Goal: Task Accomplishment & Management: Manage account settings

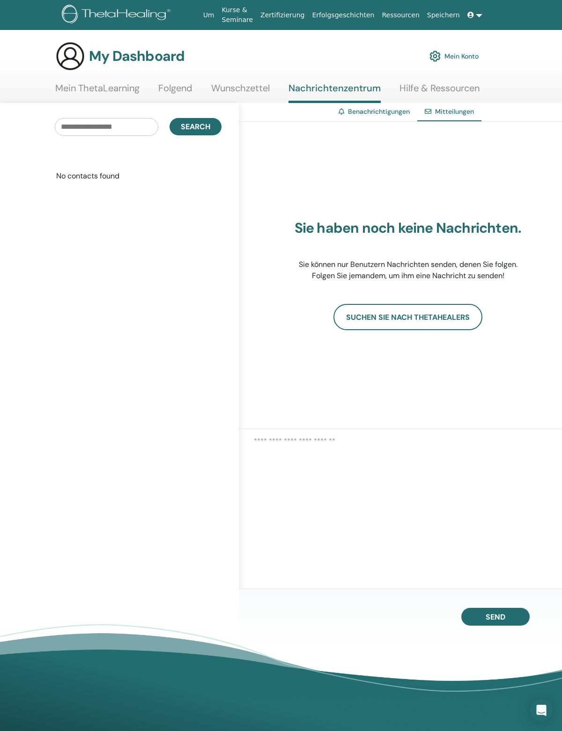
click at [453, 55] on link "Mein Konto" at bounding box center [453, 56] width 49 height 21
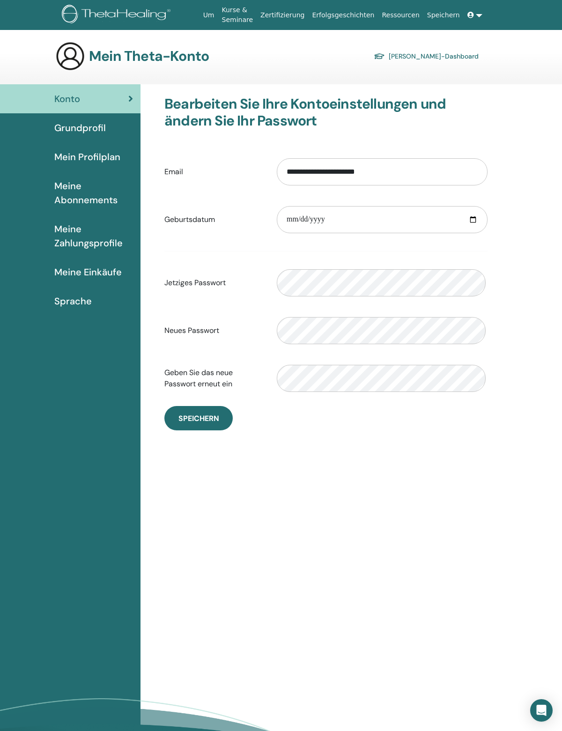
click at [469, 14] on span at bounding box center [471, 14] width 8 height 7
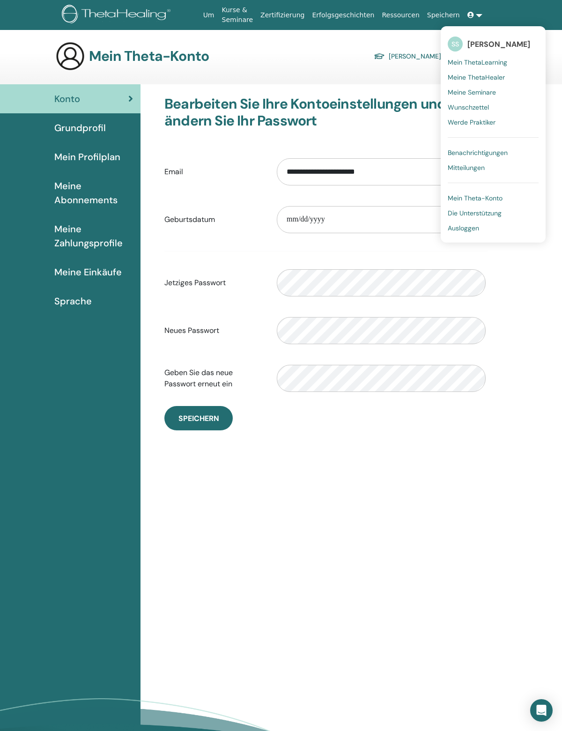
click at [473, 220] on link "Die Unterstützung" at bounding box center [492, 212] width 91 height 15
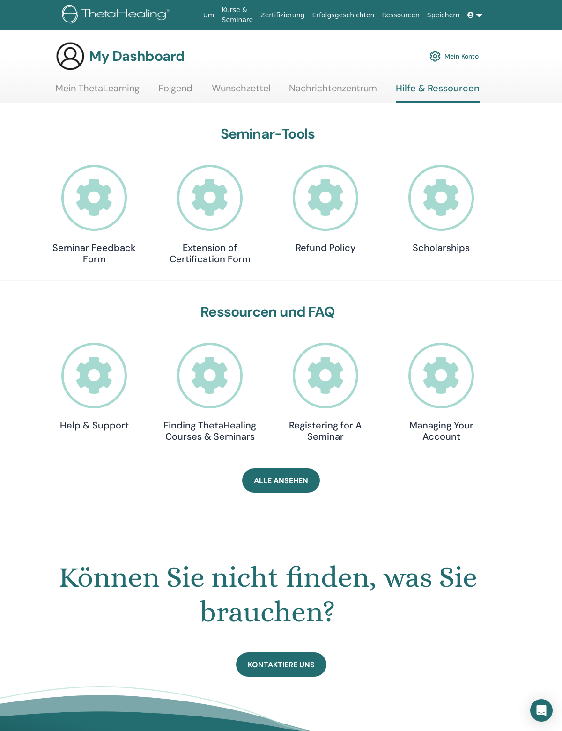
scroll to position [25, 0]
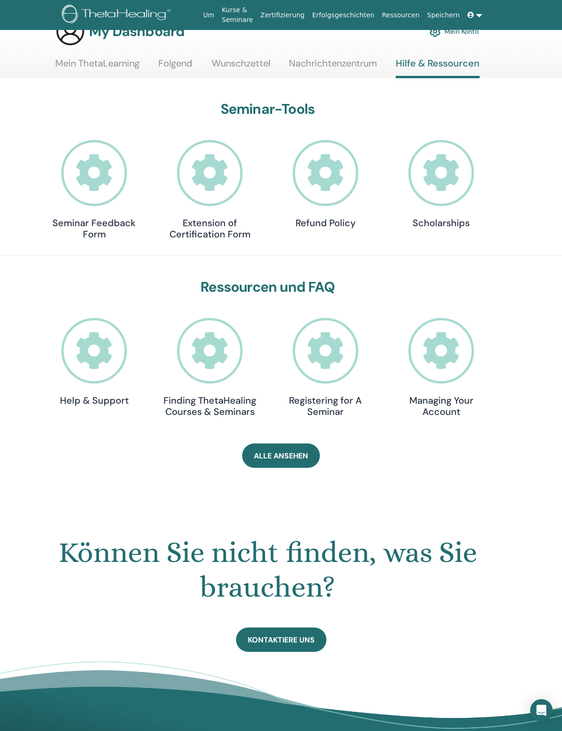
click at [477, 16] on link at bounding box center [474, 15] width 22 height 17
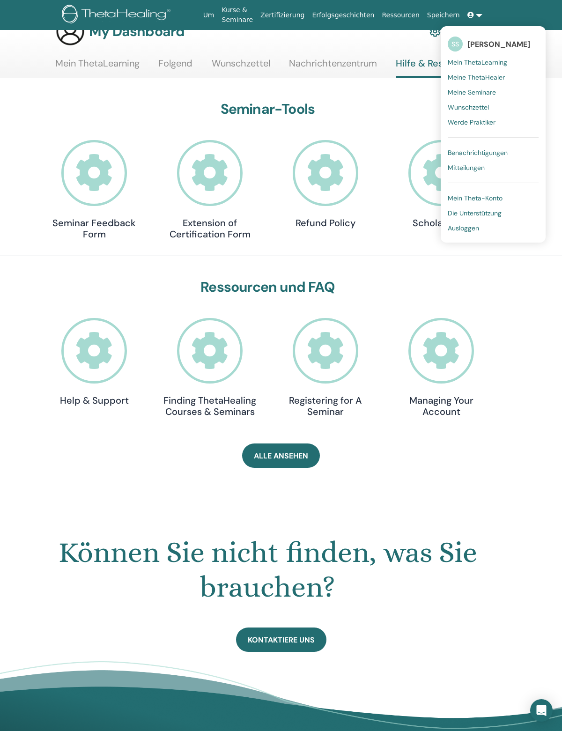
click at [466, 225] on span "Ausloggen" at bounding box center [462, 228] width 31 height 8
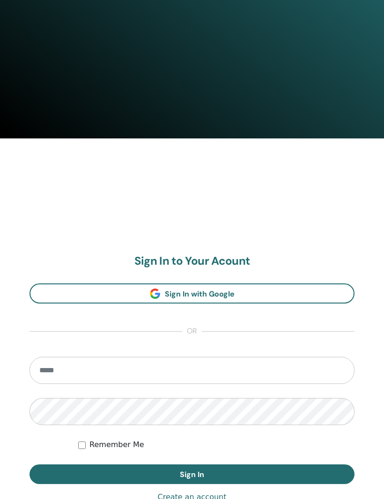
scroll to position [468, 0]
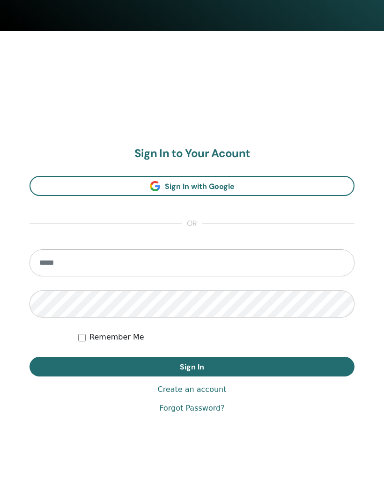
click at [256, 259] on input "email" at bounding box center [191, 263] width 325 height 27
click at [255, 260] on input "email" at bounding box center [191, 263] width 325 height 27
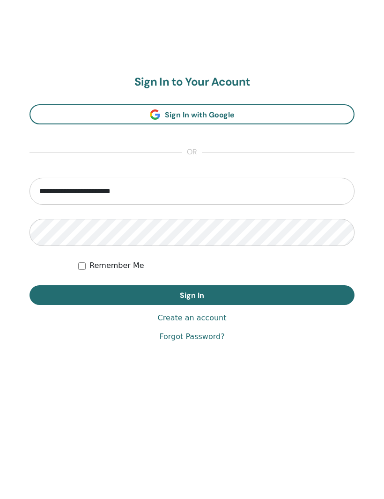
click at [82, 250] on input "**********" at bounding box center [191, 263] width 325 height 27
click at [75, 250] on input "**********" at bounding box center [191, 263] width 325 height 27
click at [79, 250] on input "**********" at bounding box center [191, 263] width 325 height 27
type input "**********"
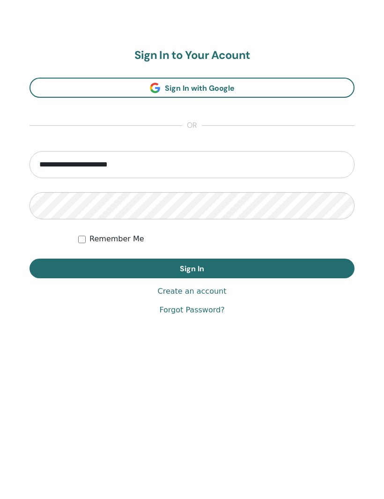
click at [204, 403] on link "Forgot Password?" at bounding box center [191, 408] width 65 height 11
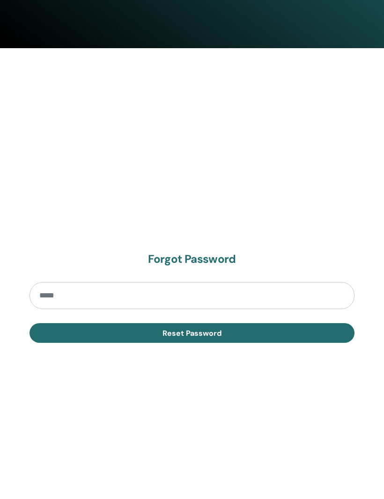
scroll to position [468, 0]
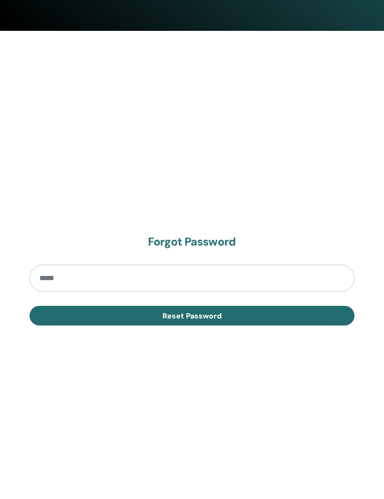
click at [274, 277] on input "email" at bounding box center [191, 278] width 325 height 27
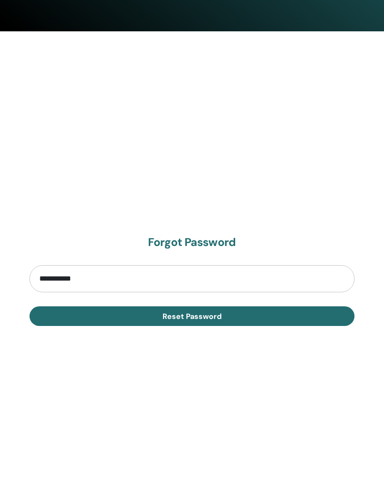
type input "**********"
click at [275, 316] on button "Reset Password" at bounding box center [191, 317] width 325 height 20
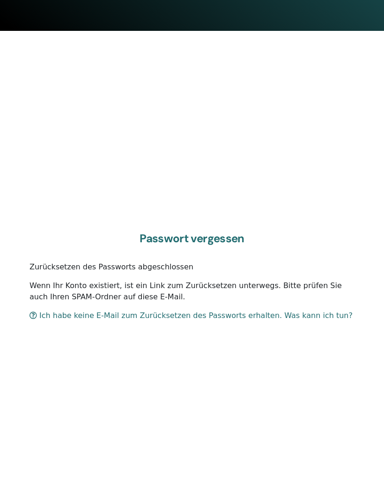
scroll to position [499, 0]
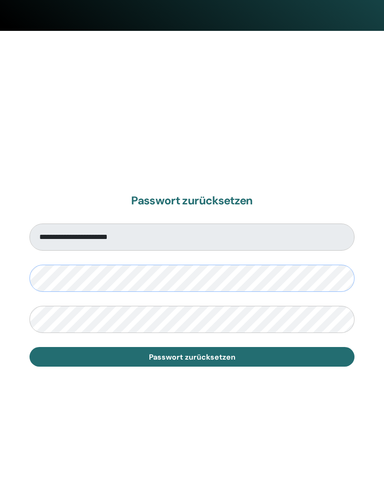
scroll to position [468, 0]
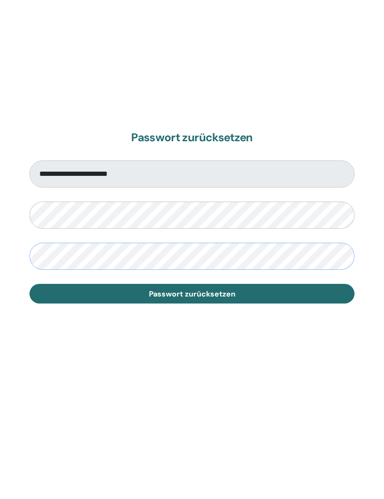
click at [271, 348] on button "Passwort zurücksetzen" at bounding box center [191, 358] width 325 height 20
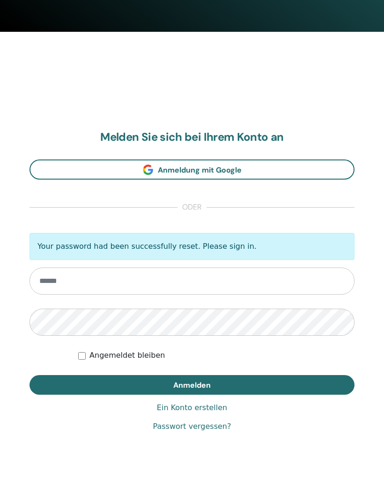
scroll to position [468, 0]
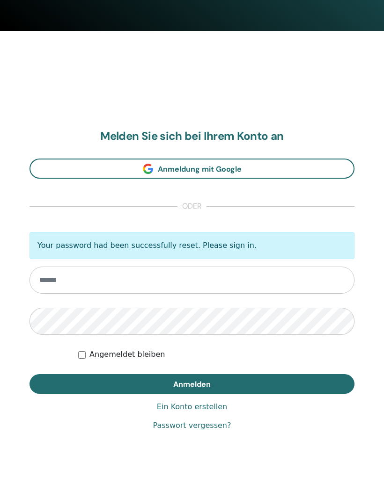
click at [291, 278] on input "email" at bounding box center [191, 280] width 325 height 27
type input "**********"
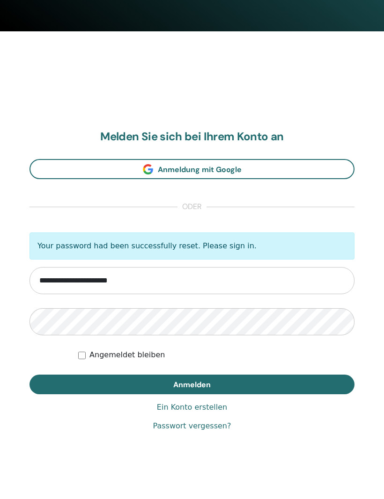
click at [314, 387] on button "Anmelden" at bounding box center [191, 385] width 325 height 20
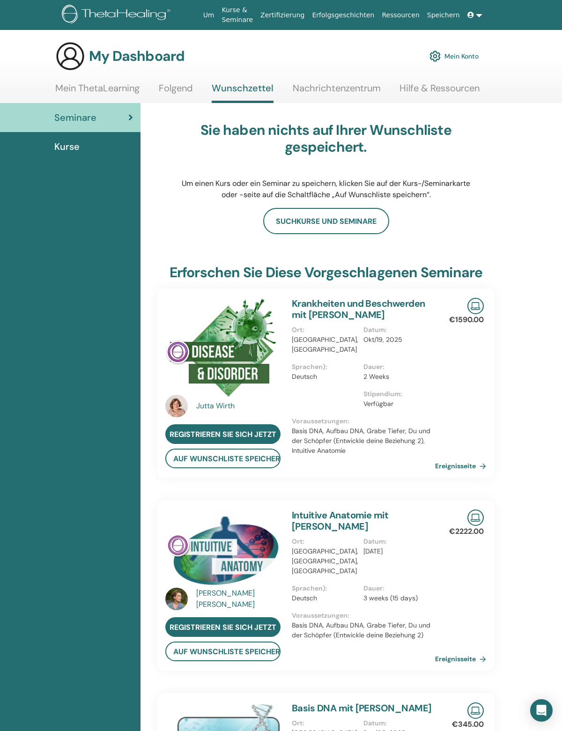
click at [475, 57] on link "Mein Konto" at bounding box center [453, 56] width 49 height 21
click at [459, 50] on link "Mein Konto" at bounding box center [453, 56] width 49 height 21
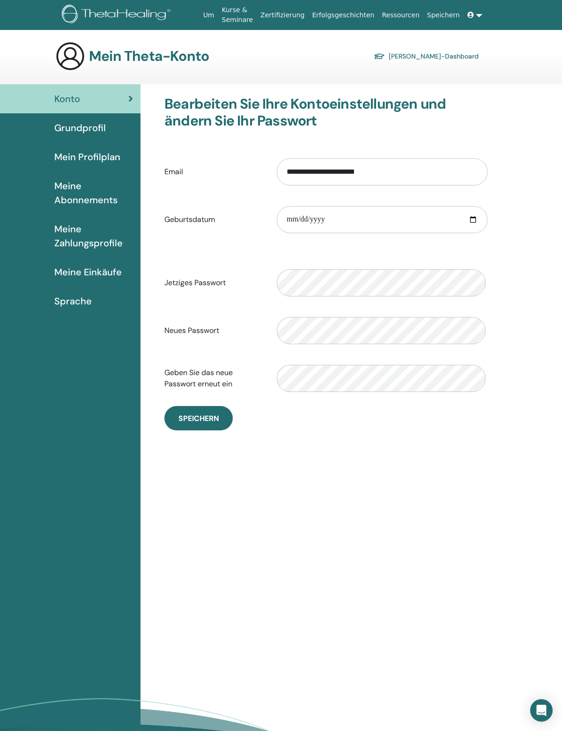
click at [106, 135] on div "Grundprofil" at bounding box center [69, 128] width 125 height 14
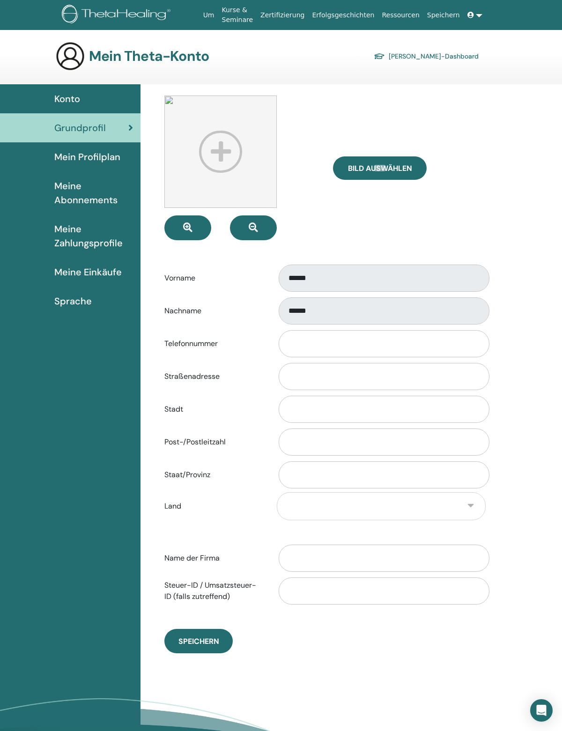
scroll to position [25, 0]
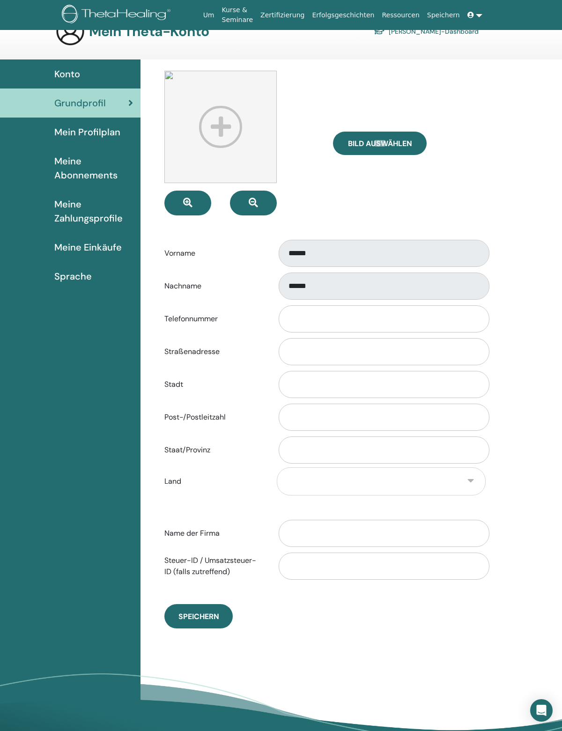
click at [114, 131] on span "Mein Profilplan" at bounding box center [87, 132] width 66 height 14
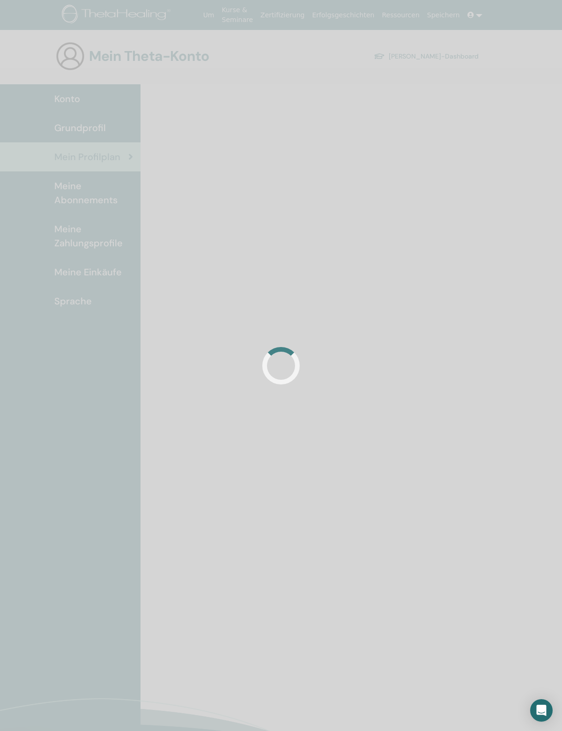
scroll to position [25, 0]
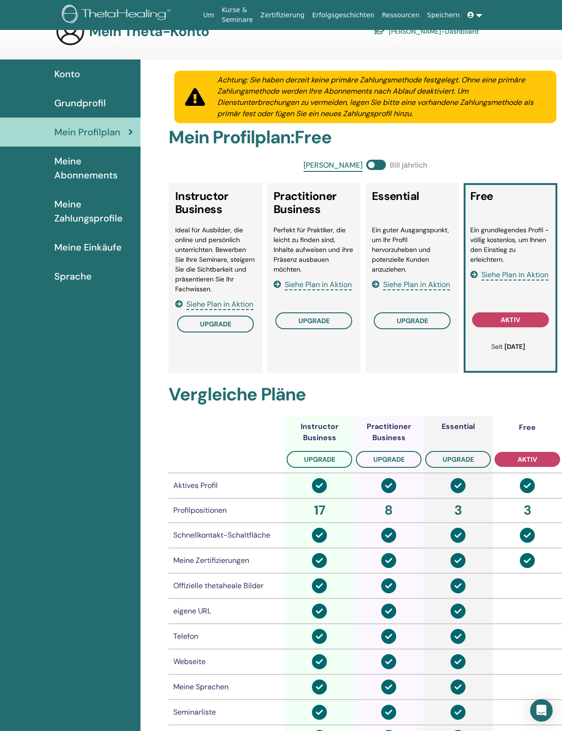
click at [109, 168] on span "Meine Abonnements" at bounding box center [93, 168] width 79 height 28
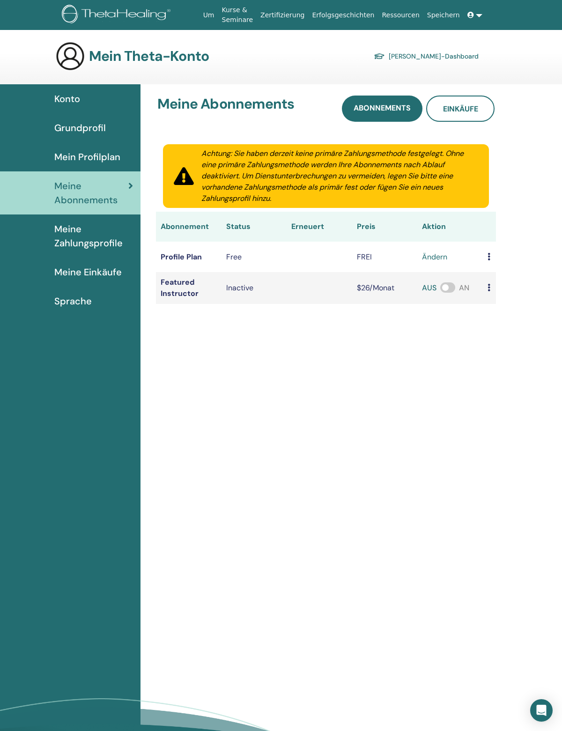
click at [112, 246] on span "Meine Zahlungsprofile" at bounding box center [93, 236] width 79 height 28
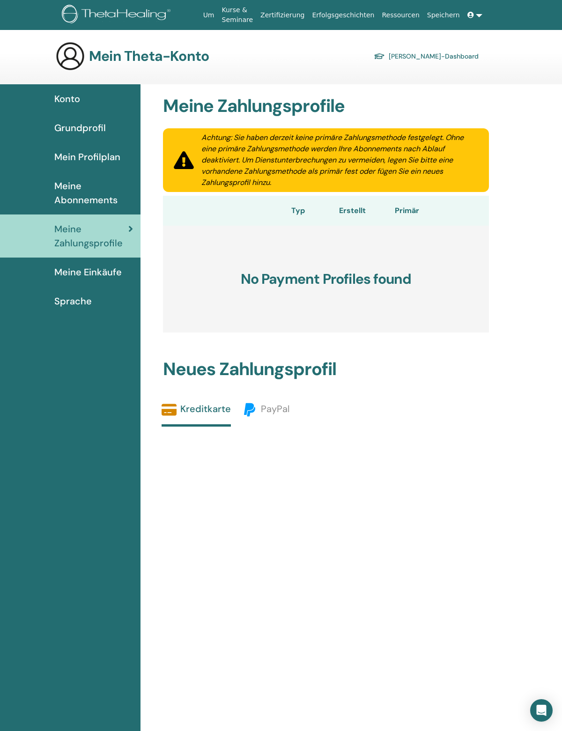
click at [99, 271] on span "Meine Einkäufe" at bounding box center [87, 272] width 67 height 14
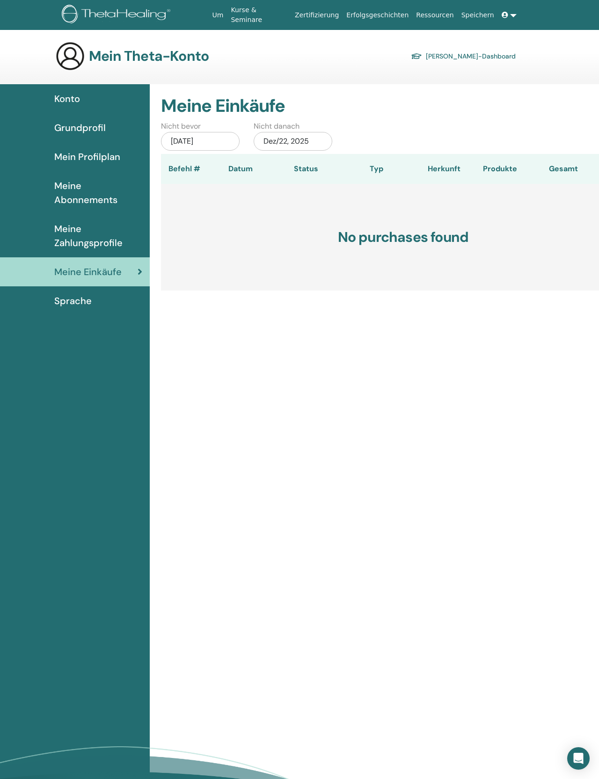
scroll to position [5, 0]
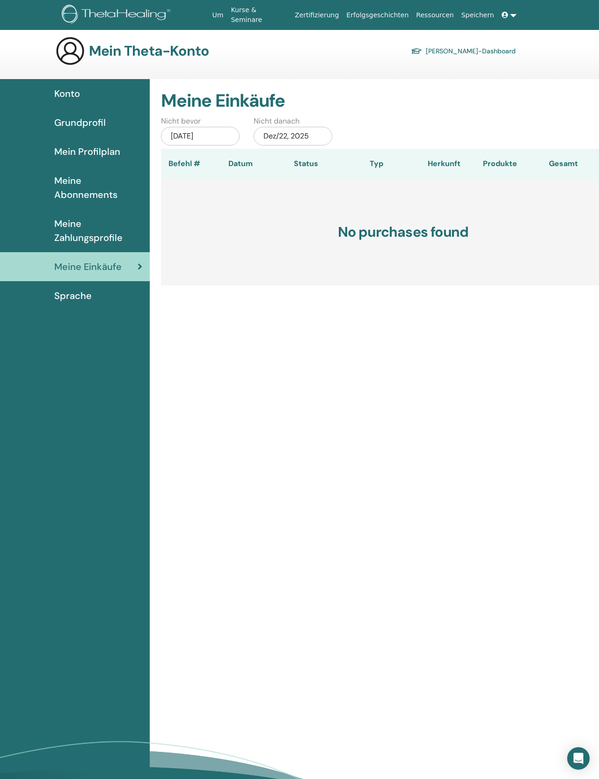
click at [114, 117] on link "Grundprofil" at bounding box center [75, 122] width 150 height 29
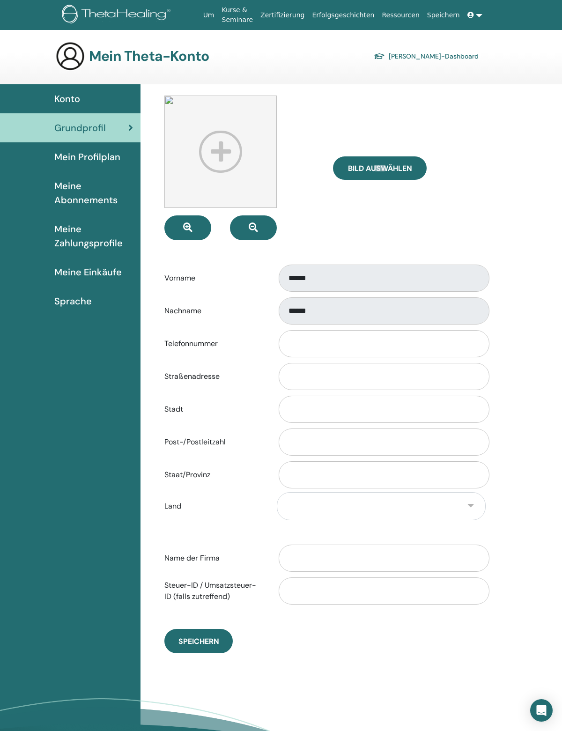
scroll to position [25, 0]
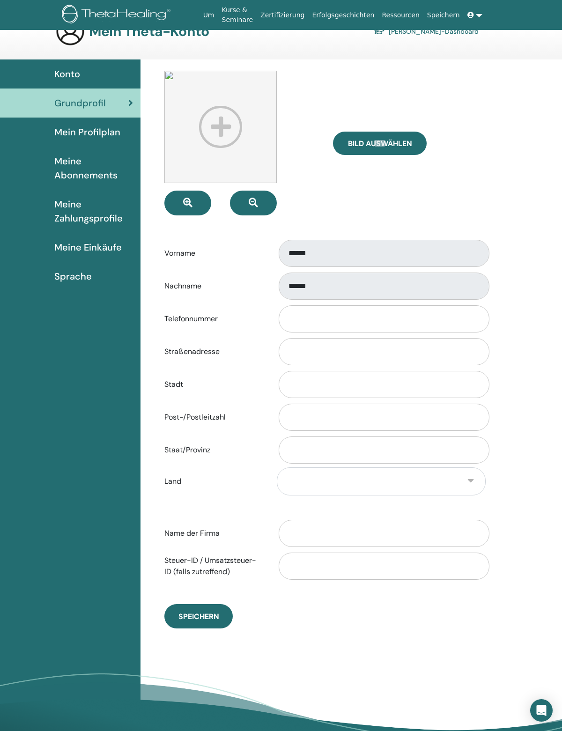
click at [106, 133] on span "Mein Profilplan" at bounding box center [87, 132] width 66 height 14
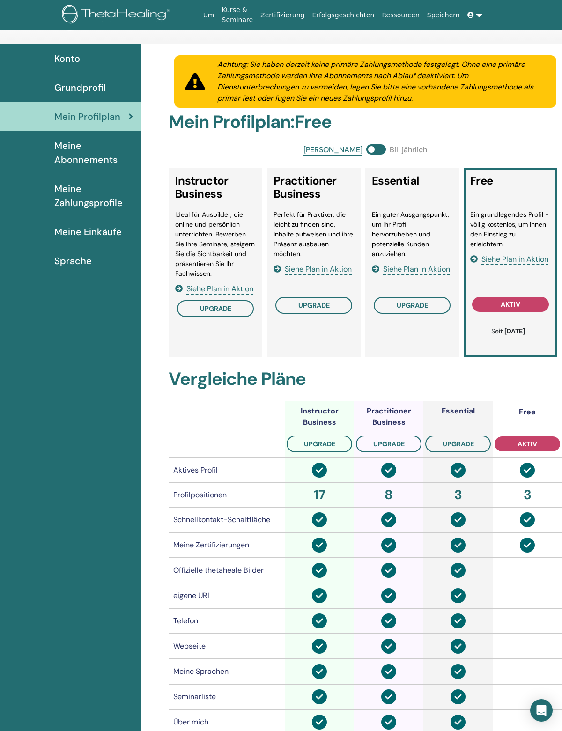
scroll to position [41, 0]
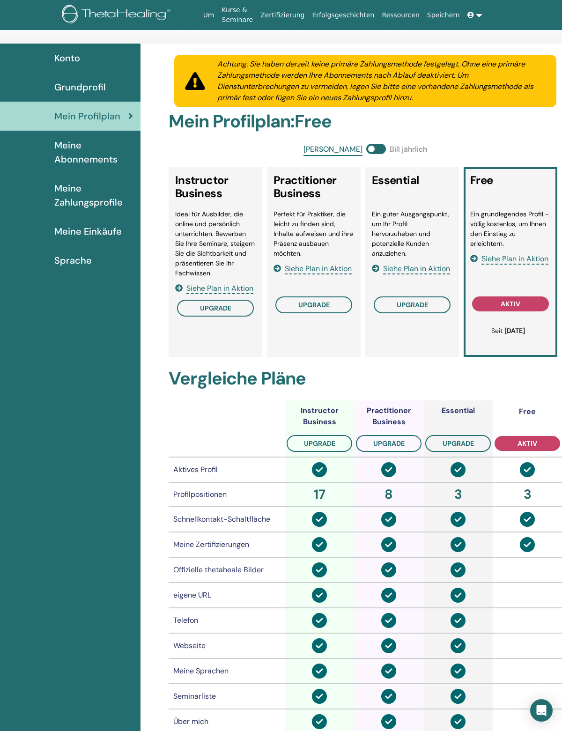
click at [101, 151] on span "Meine Abonnements" at bounding box center [93, 152] width 79 height 28
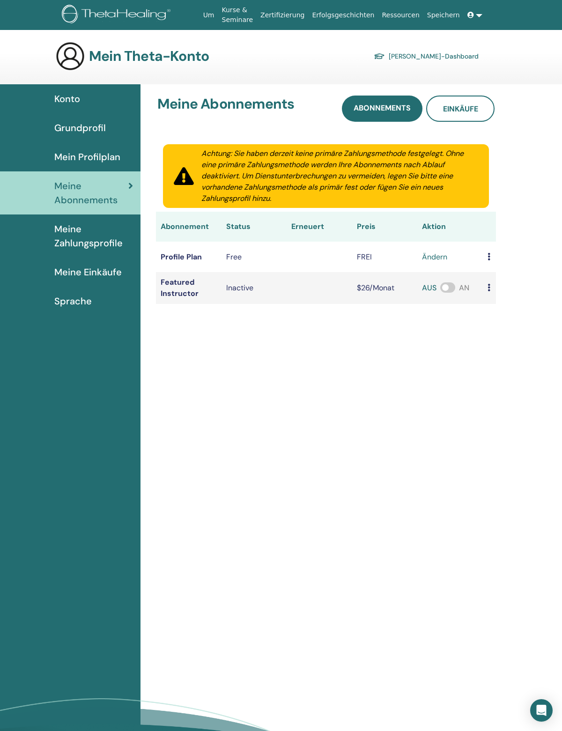
click at [105, 239] on span "Meine Zahlungsprofile" at bounding box center [93, 236] width 79 height 28
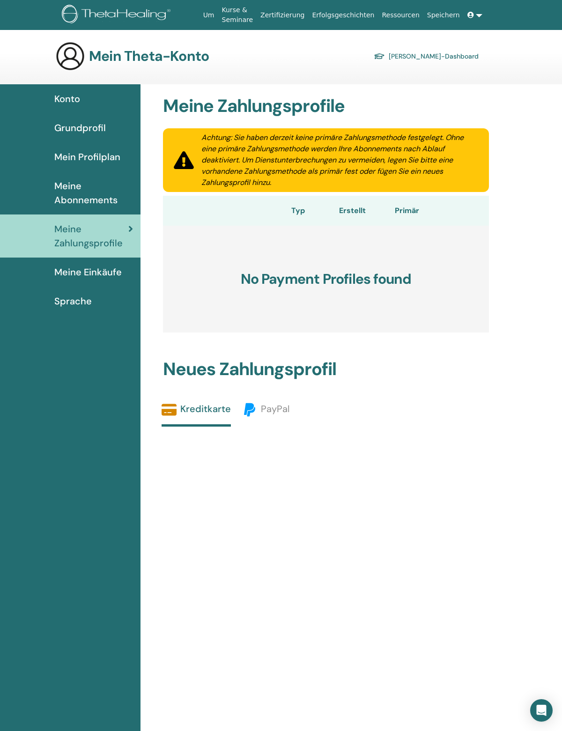
click at [102, 267] on link "Meine Einkäufe" at bounding box center [70, 271] width 140 height 29
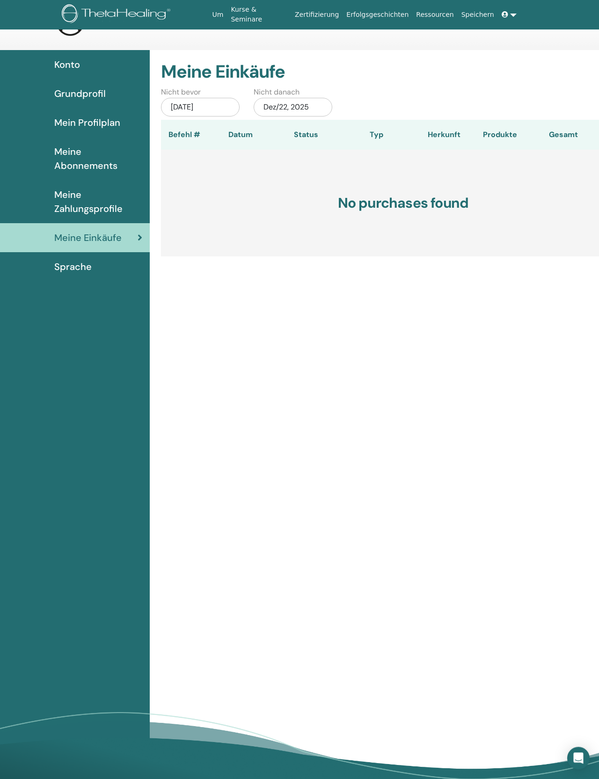
scroll to position [35, 0]
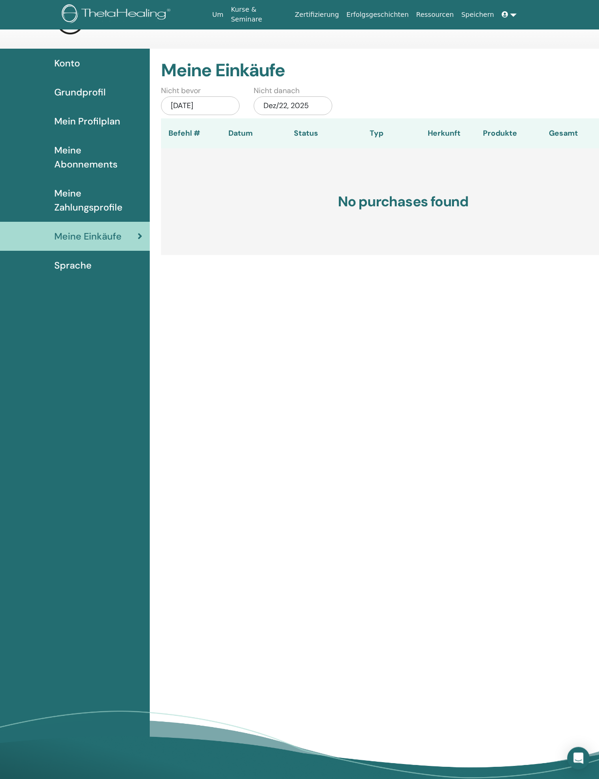
click at [110, 70] on div "Konto" at bounding box center [74, 64] width 135 height 14
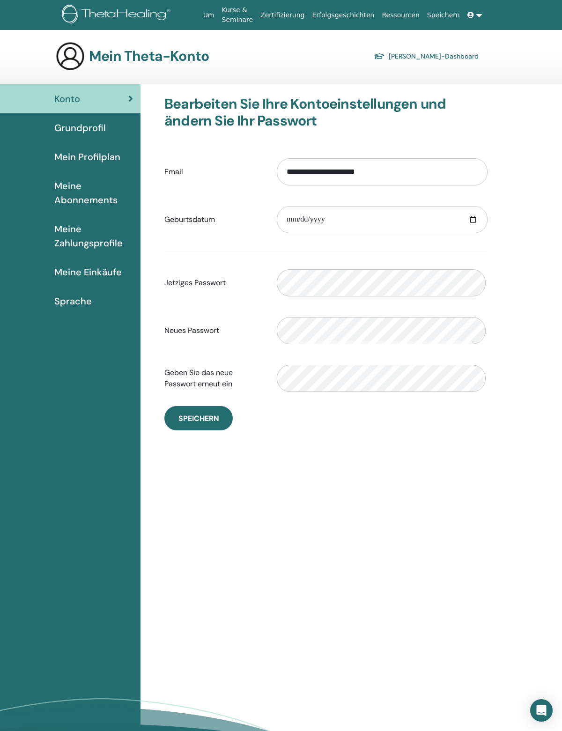
click at [102, 135] on span "Grundprofil" at bounding box center [79, 128] width 51 height 14
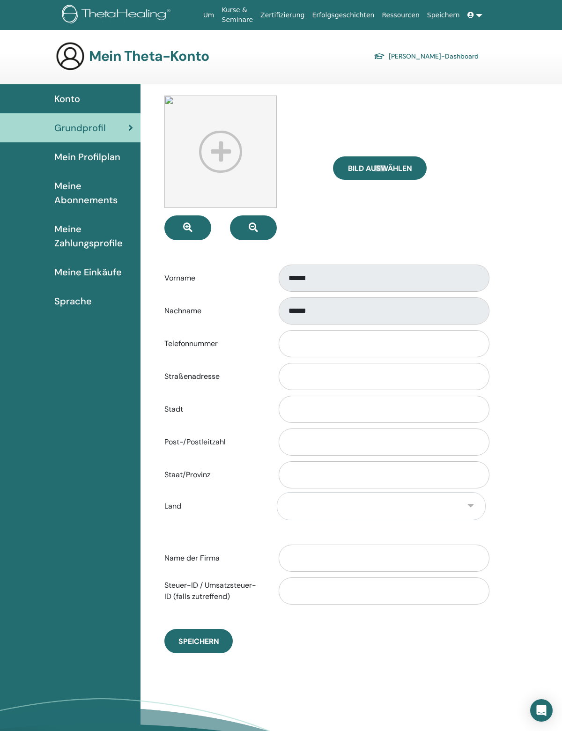
click at [473, 15] on link at bounding box center [474, 15] width 22 height 17
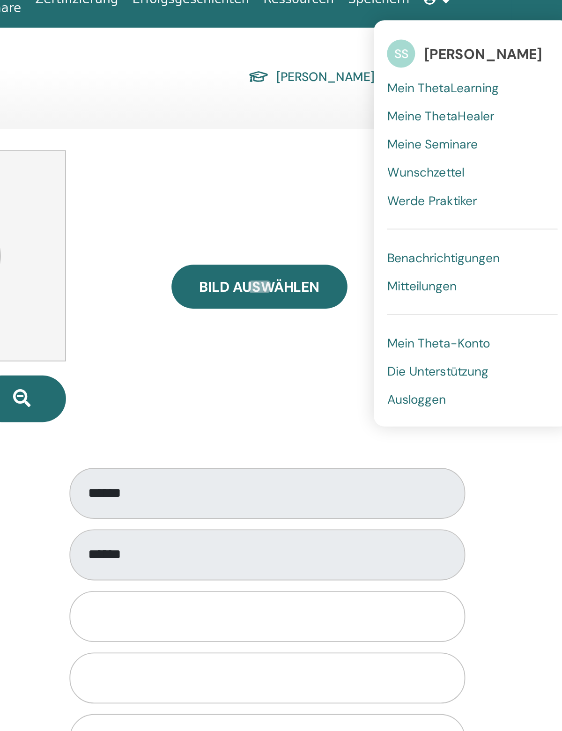
click at [447, 88] on span "Meine Seminare" at bounding box center [471, 92] width 48 height 8
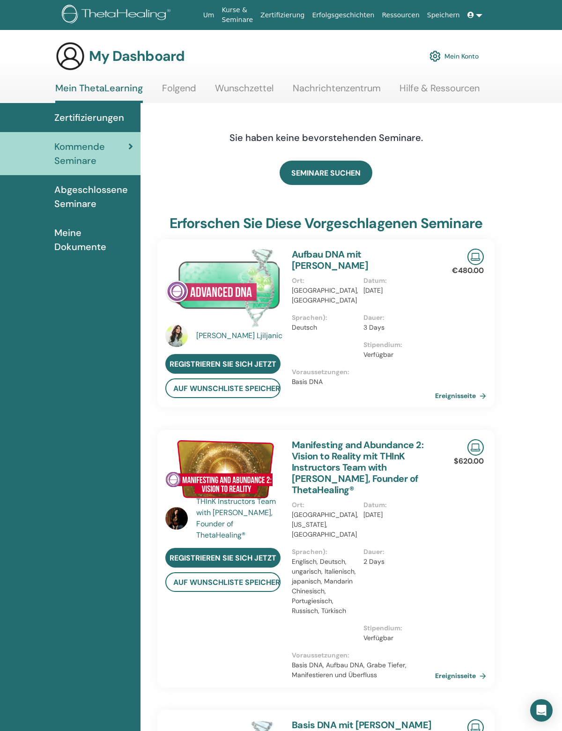
click at [104, 195] on span "Abgeschlossene Seminare" at bounding box center [93, 197] width 79 height 28
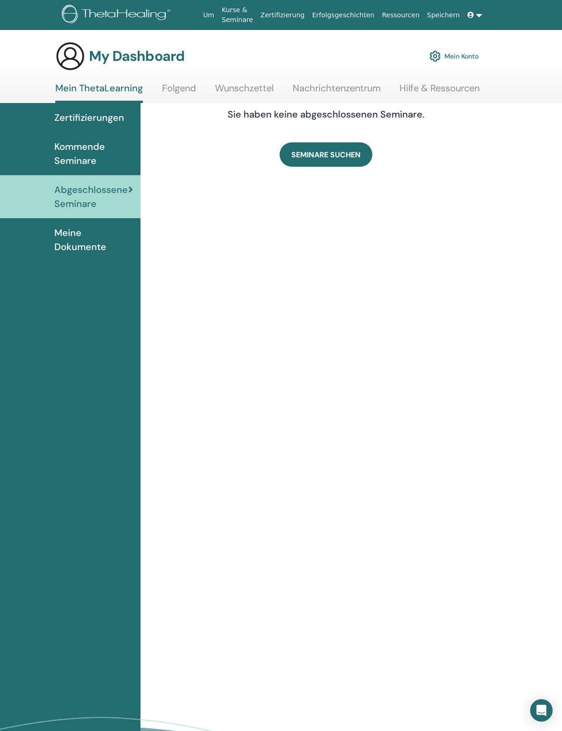
click at [103, 246] on span "Meine Dokumente" at bounding box center [93, 240] width 79 height 28
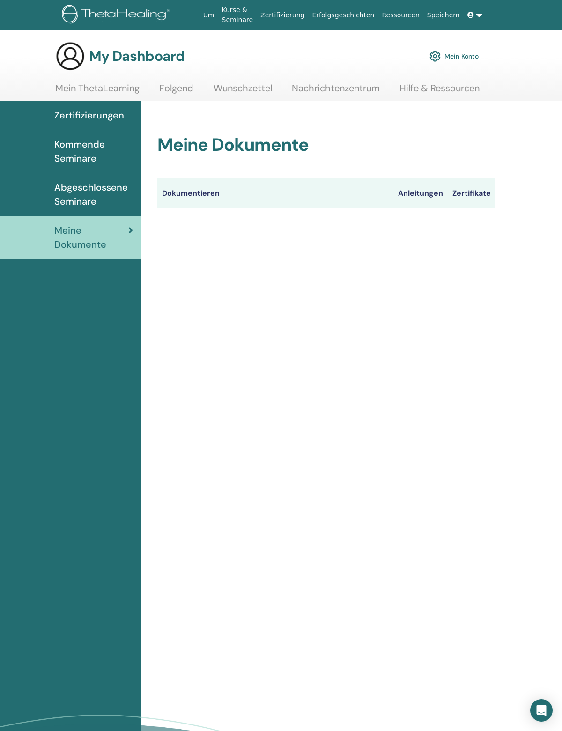
click at [108, 111] on span "Zertifizierungen" at bounding box center [89, 115] width 70 height 14
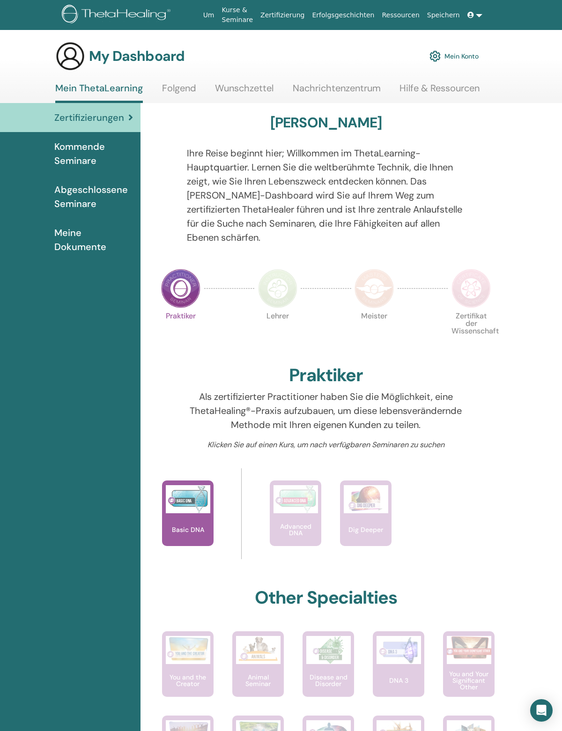
click at [99, 153] on span "Kommende Seminare" at bounding box center [93, 153] width 79 height 28
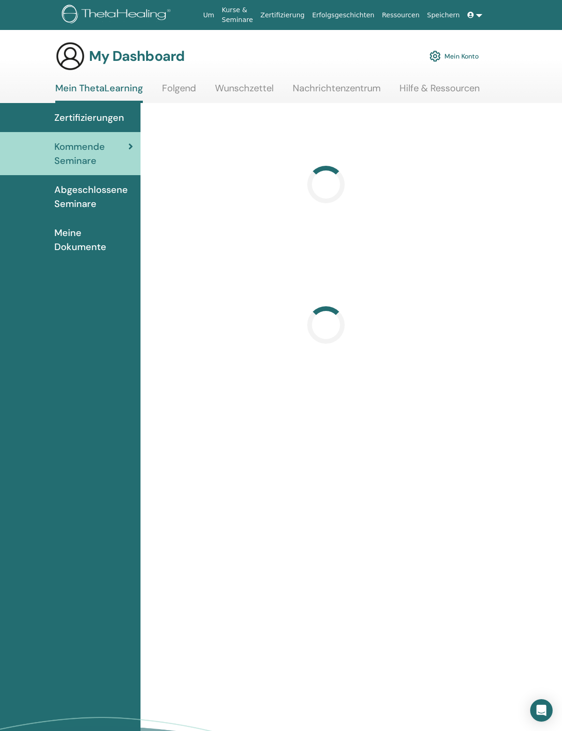
scroll to position [25, 0]
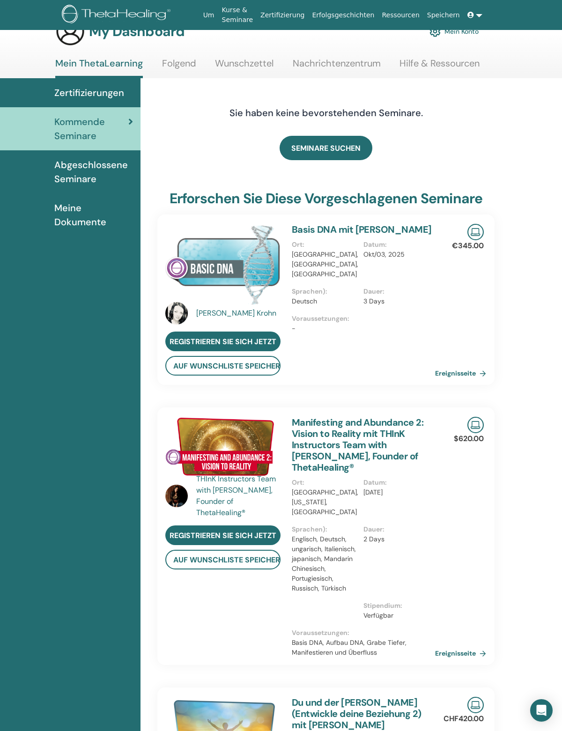
click at [105, 192] on link "Abgeschlossene Seminare" at bounding box center [70, 171] width 140 height 43
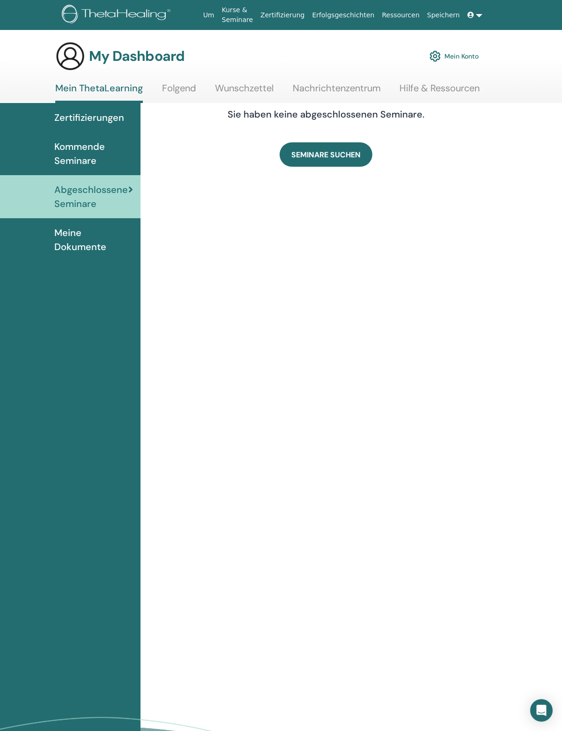
click at [100, 236] on span "Meine Dokumente" at bounding box center [93, 240] width 79 height 28
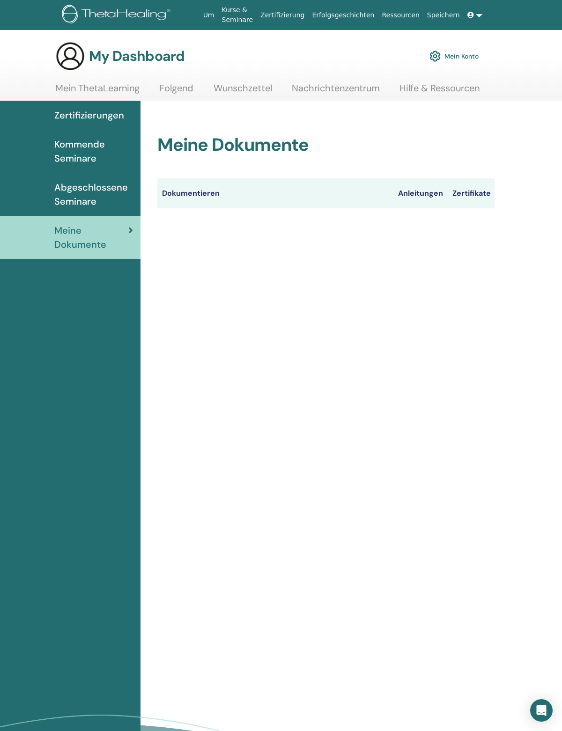
click at [463, 200] on th "Zertifikate" at bounding box center [470, 193] width 47 height 30
click at [117, 193] on span "Abgeschlossene Seminare" at bounding box center [93, 194] width 79 height 28
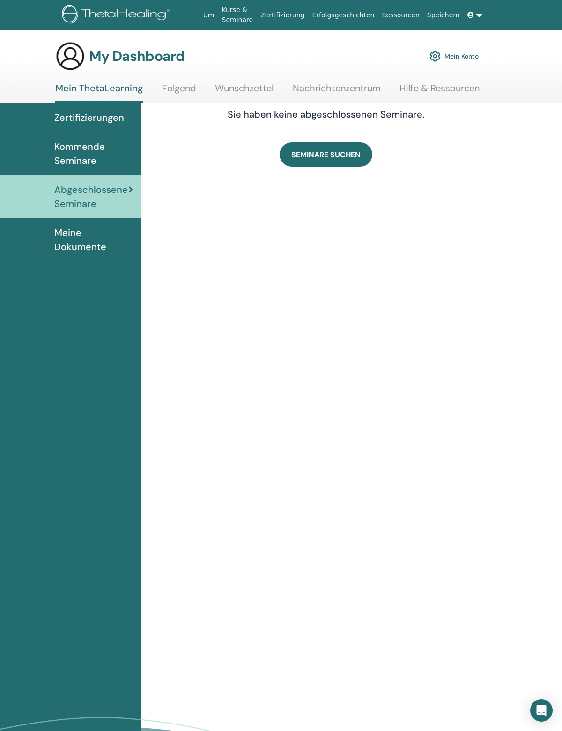
click at [349, 160] on span "SEMINARE SUCHEN" at bounding box center [325, 155] width 69 height 10
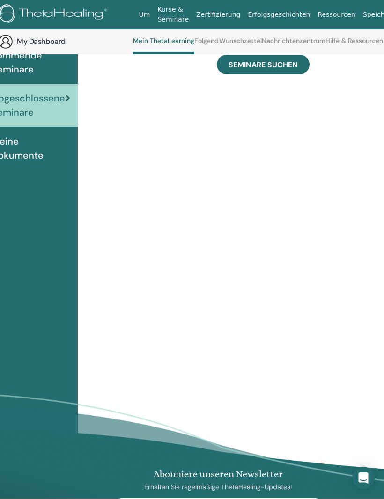
scroll to position [116, 59]
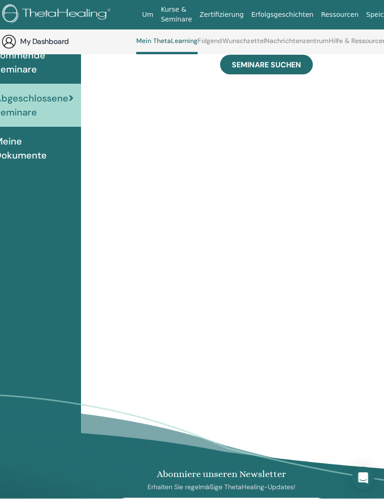
click at [232, 15] on link "Zertifizierung" at bounding box center [221, 15] width 51 height 17
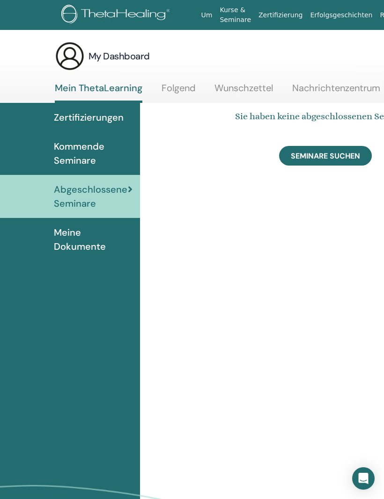
scroll to position [0, 0]
click at [97, 237] on span "Meine Dokumente" at bounding box center [93, 240] width 79 height 28
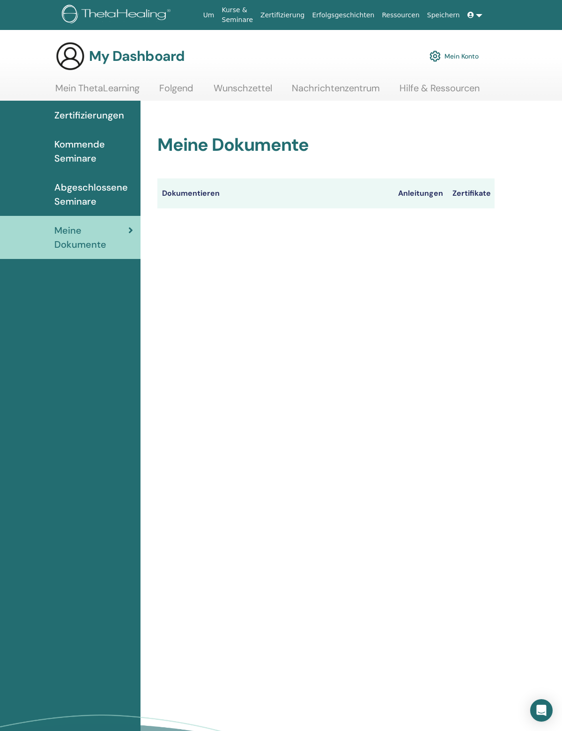
click at [464, 54] on link "Mein Konto" at bounding box center [453, 56] width 49 height 21
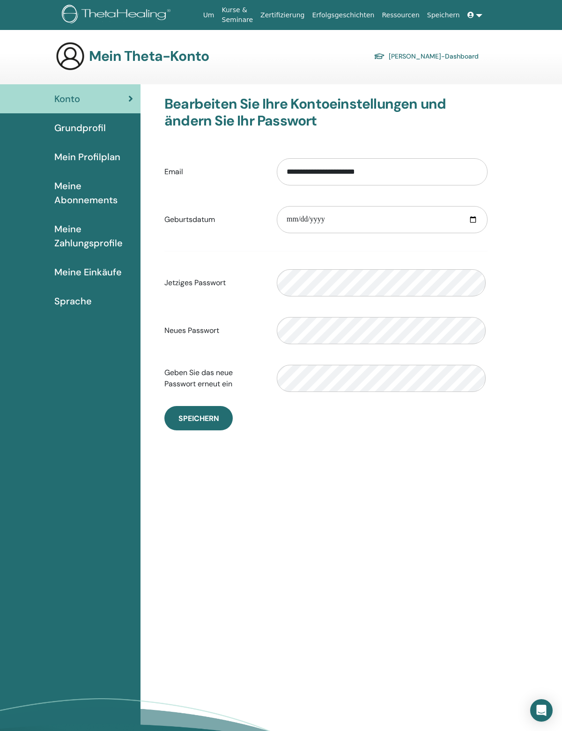
click at [100, 279] on span "Meine Einkäufe" at bounding box center [87, 272] width 67 height 14
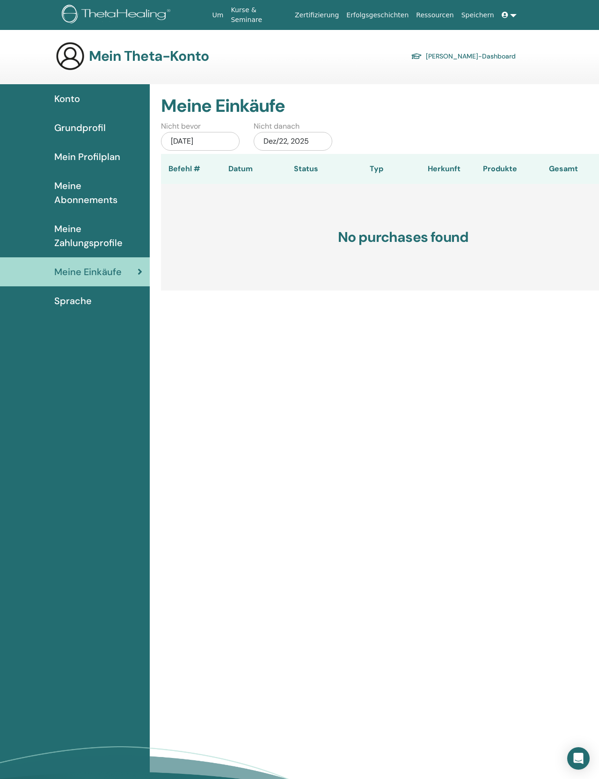
scroll to position [5, 0]
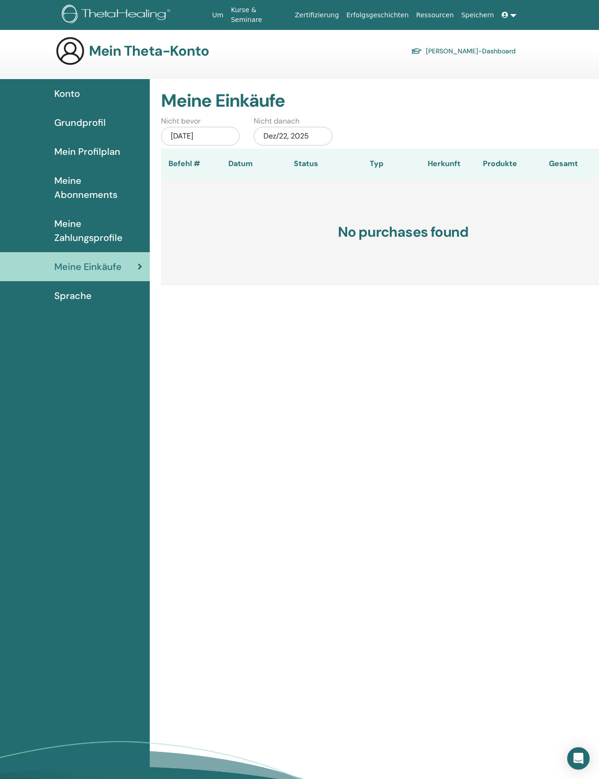
click at [322, 10] on link "Zertifizierung" at bounding box center [316, 15] width 51 height 17
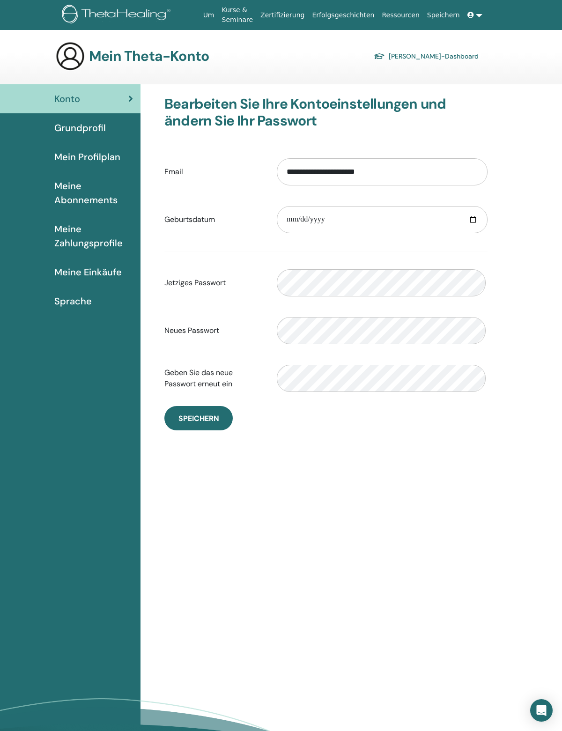
click at [445, 55] on link "[PERSON_NAME]-Dashboard" at bounding box center [425, 56] width 105 height 13
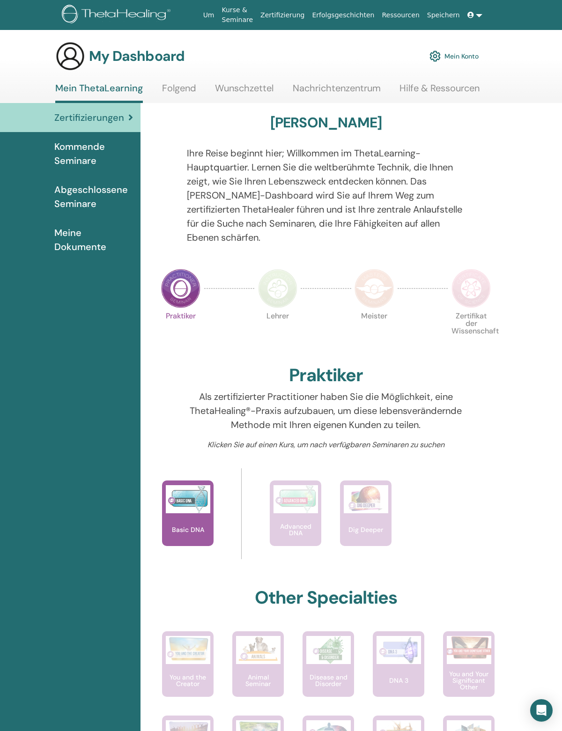
click at [78, 197] on span "Abgeschlossene Seminare" at bounding box center [93, 197] width 79 height 28
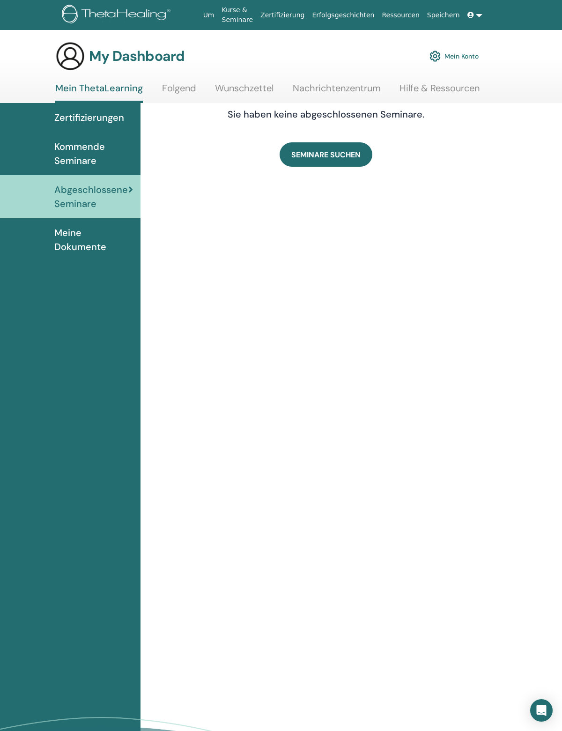
click at [68, 243] on span "Meine Dokumente" at bounding box center [93, 240] width 79 height 28
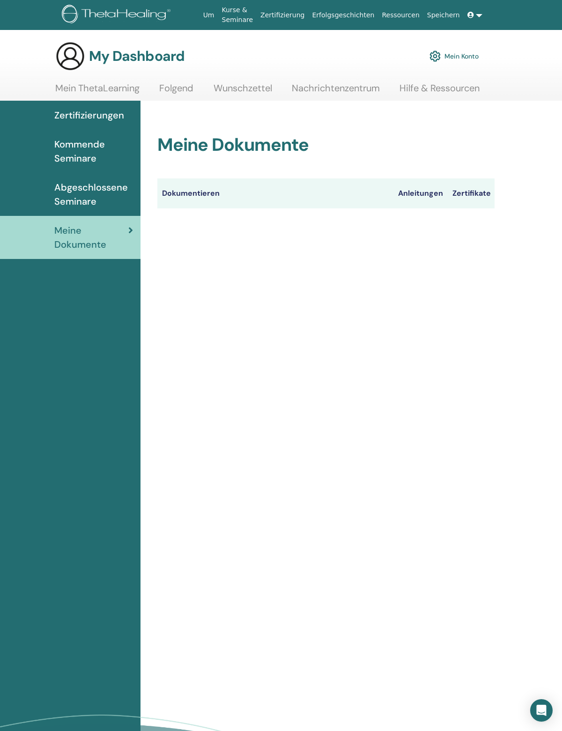
click at [460, 195] on th "Zertifikate" at bounding box center [470, 193] width 47 height 30
click at [467, 191] on th "Zertifikate" at bounding box center [470, 193] width 47 height 30
click at [417, 187] on th "Anleitungen" at bounding box center [420, 193] width 54 height 30
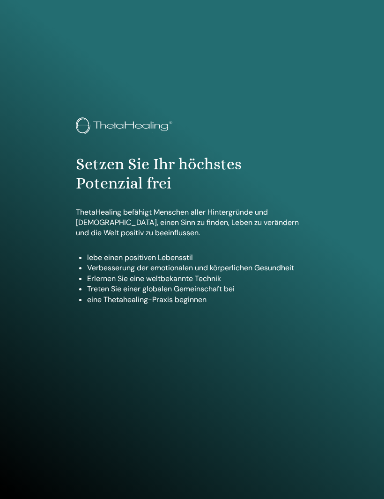
scroll to position [500, 0]
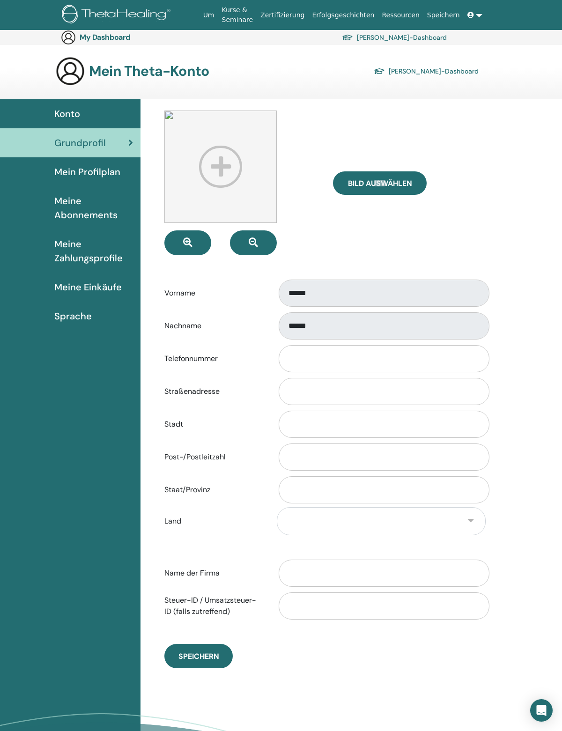
scroll to position [78, 0]
